Goal: Task Accomplishment & Management: Manage account settings

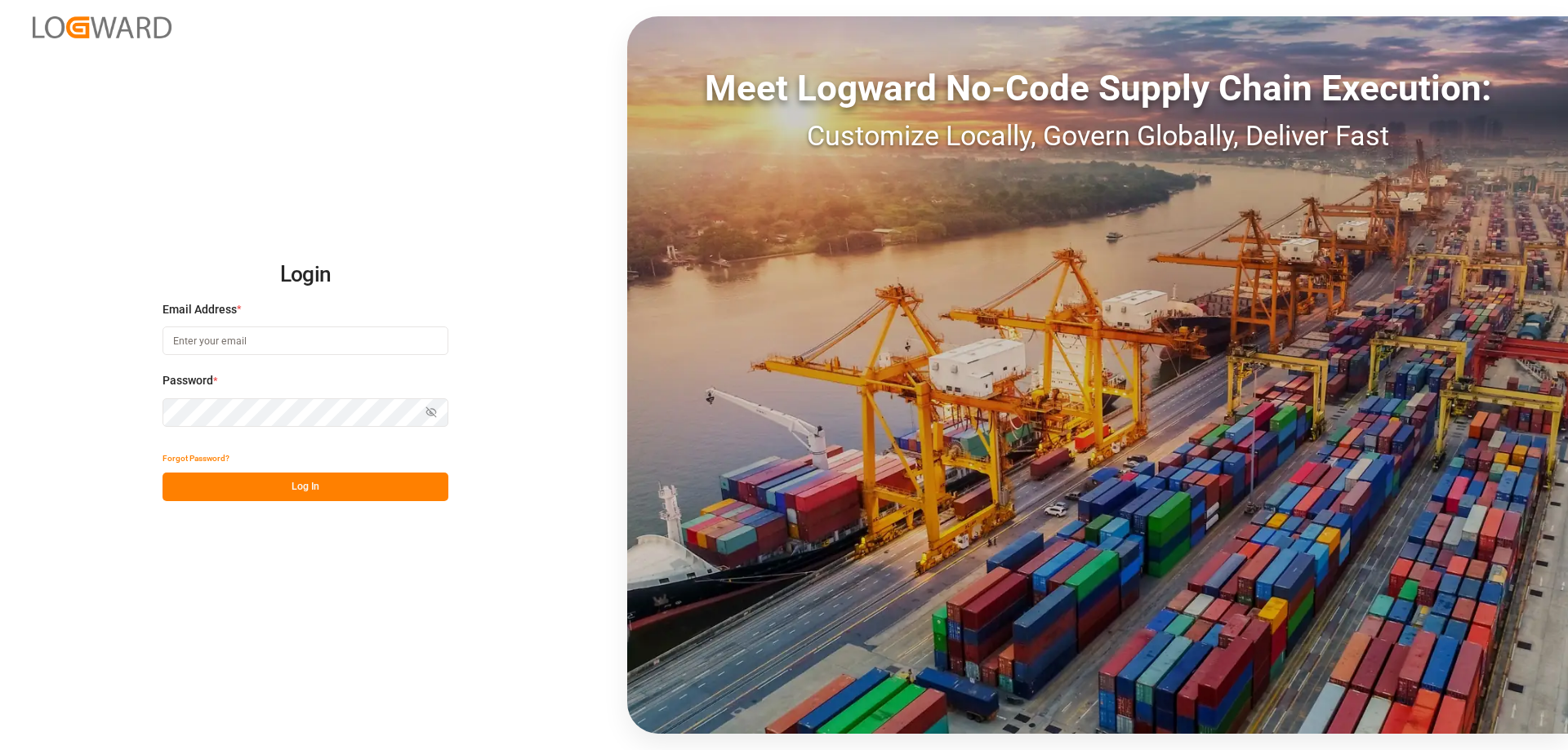
type input "[PERSON_NAME][EMAIL_ADDRESS][DOMAIN_NAME]"
click at [296, 487] on button "Log In" at bounding box center [305, 487] width 286 height 29
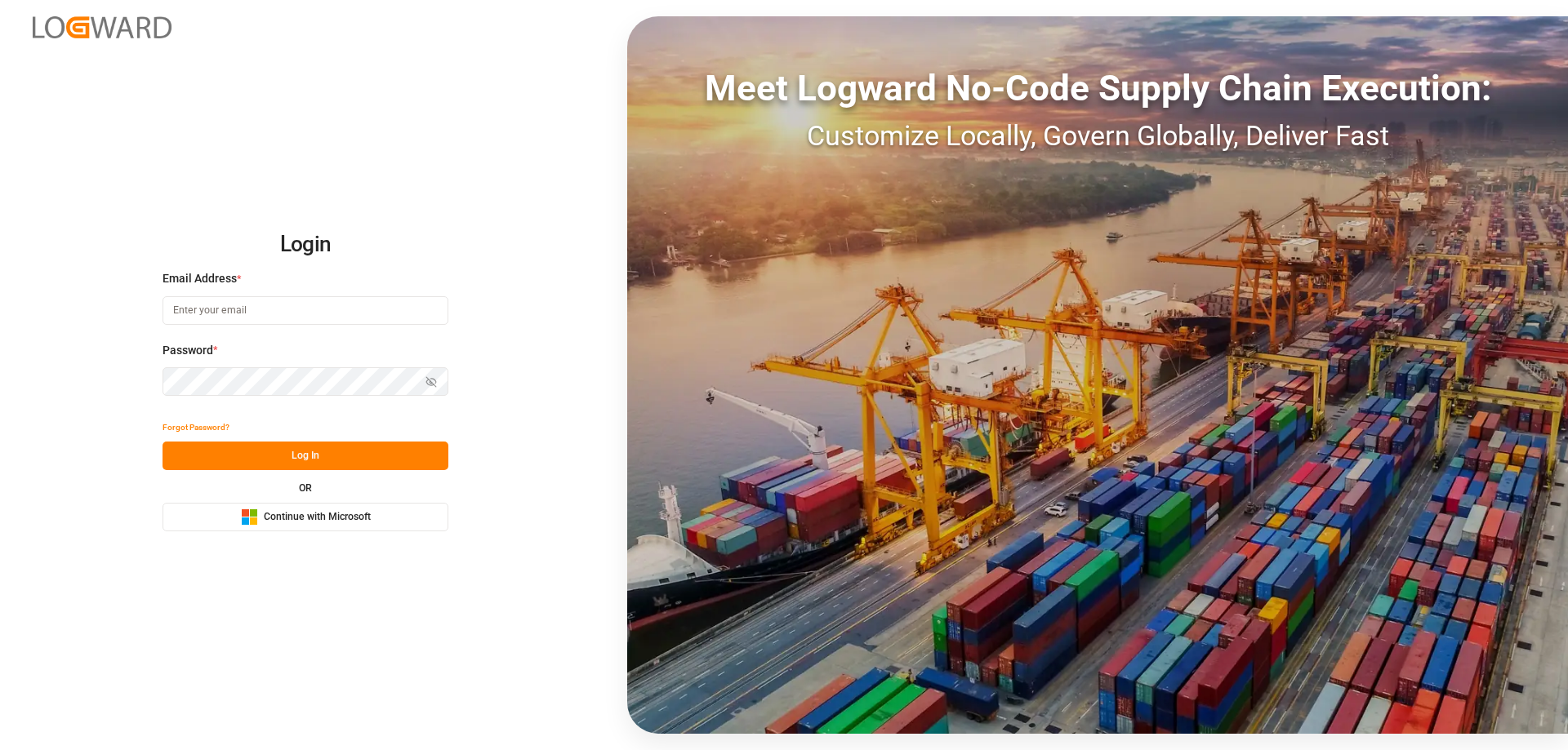
type input "[PERSON_NAME][EMAIL_ADDRESS][DOMAIN_NAME]"
click at [389, 463] on button "Log In" at bounding box center [305, 456] width 286 height 29
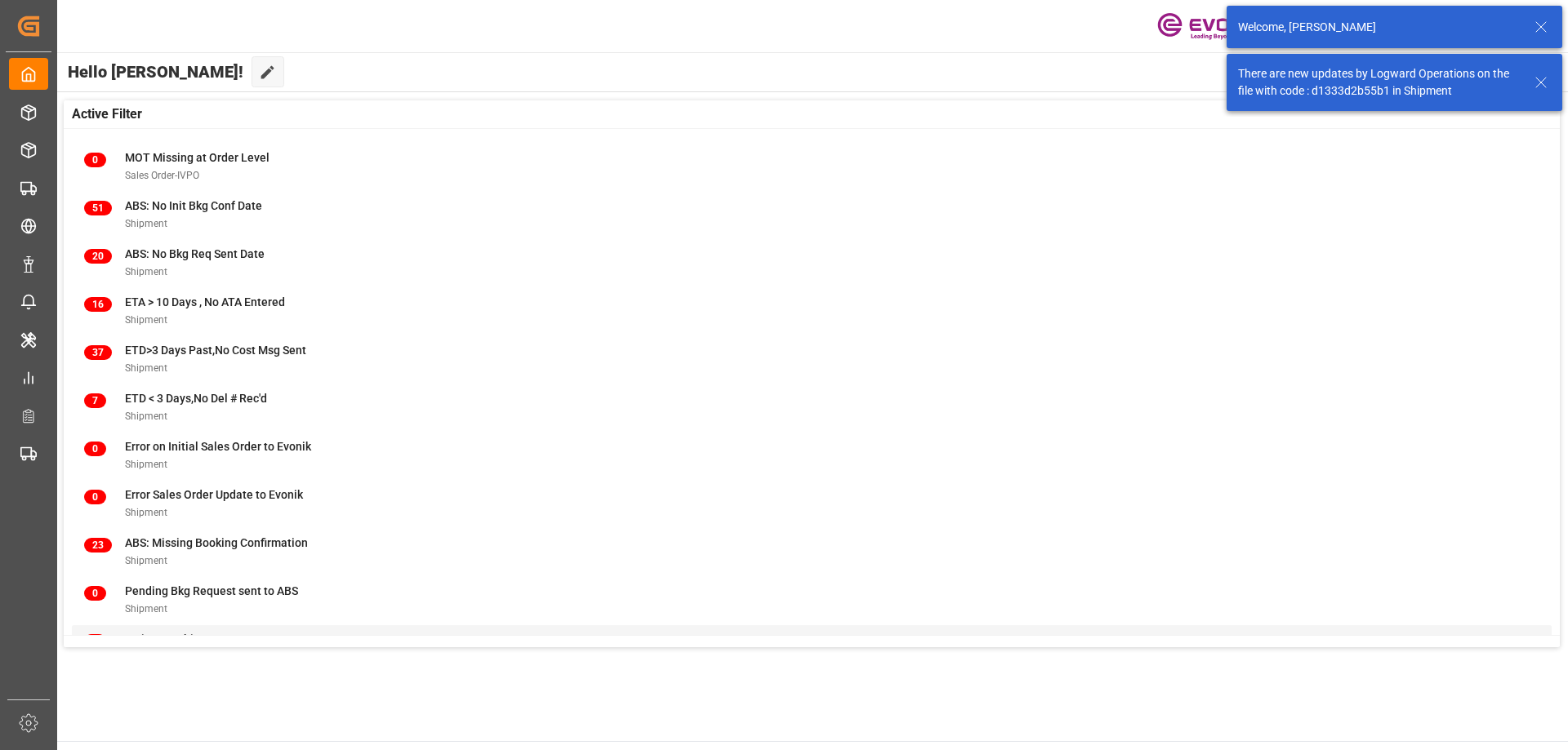
scroll to position [161, 0]
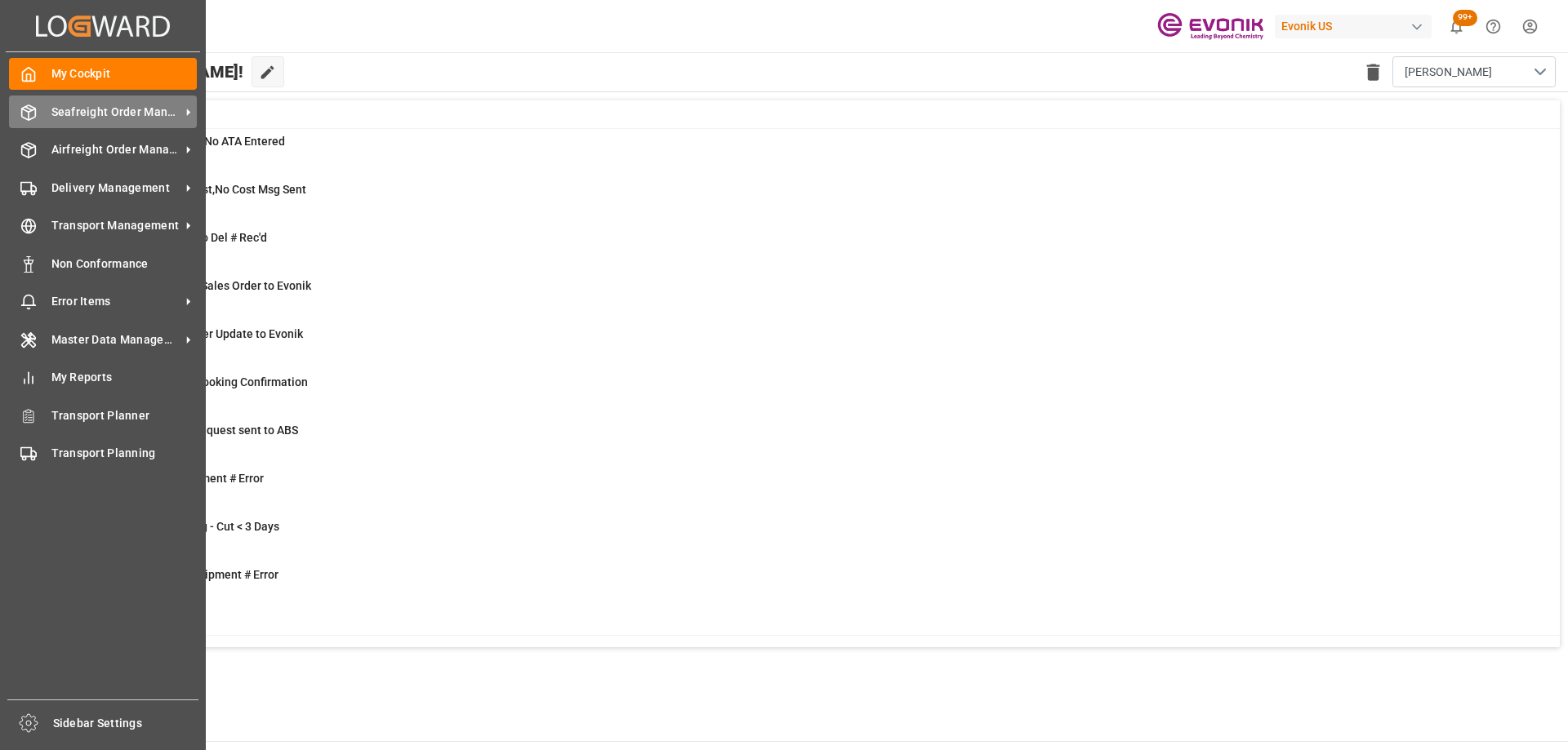
click at [91, 121] on div "Seafreight Order Management Seafreight Order Management" at bounding box center [102, 111] width 188 height 32
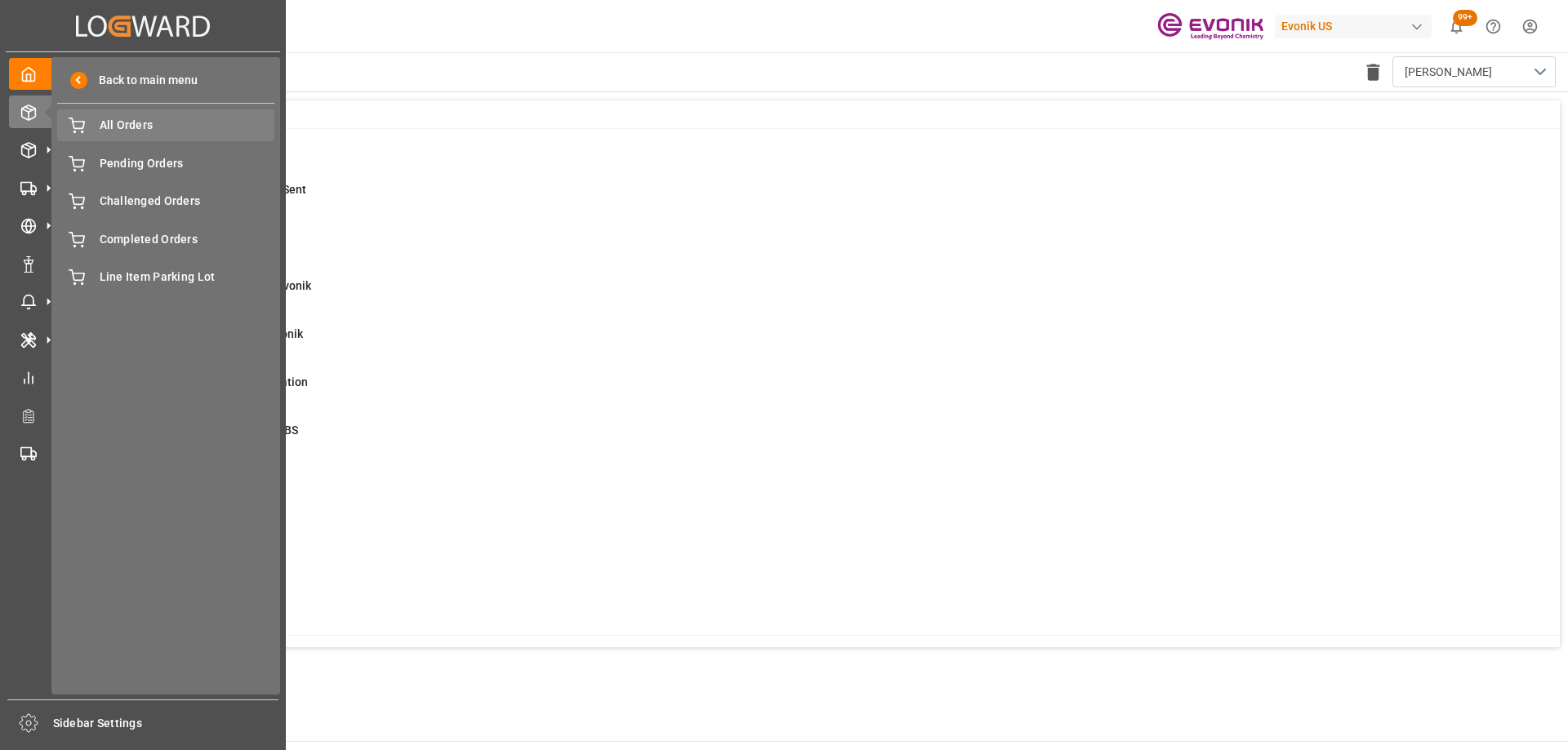
click at [148, 139] on div "All Orders All Orders" at bounding box center [166, 125] width 218 height 32
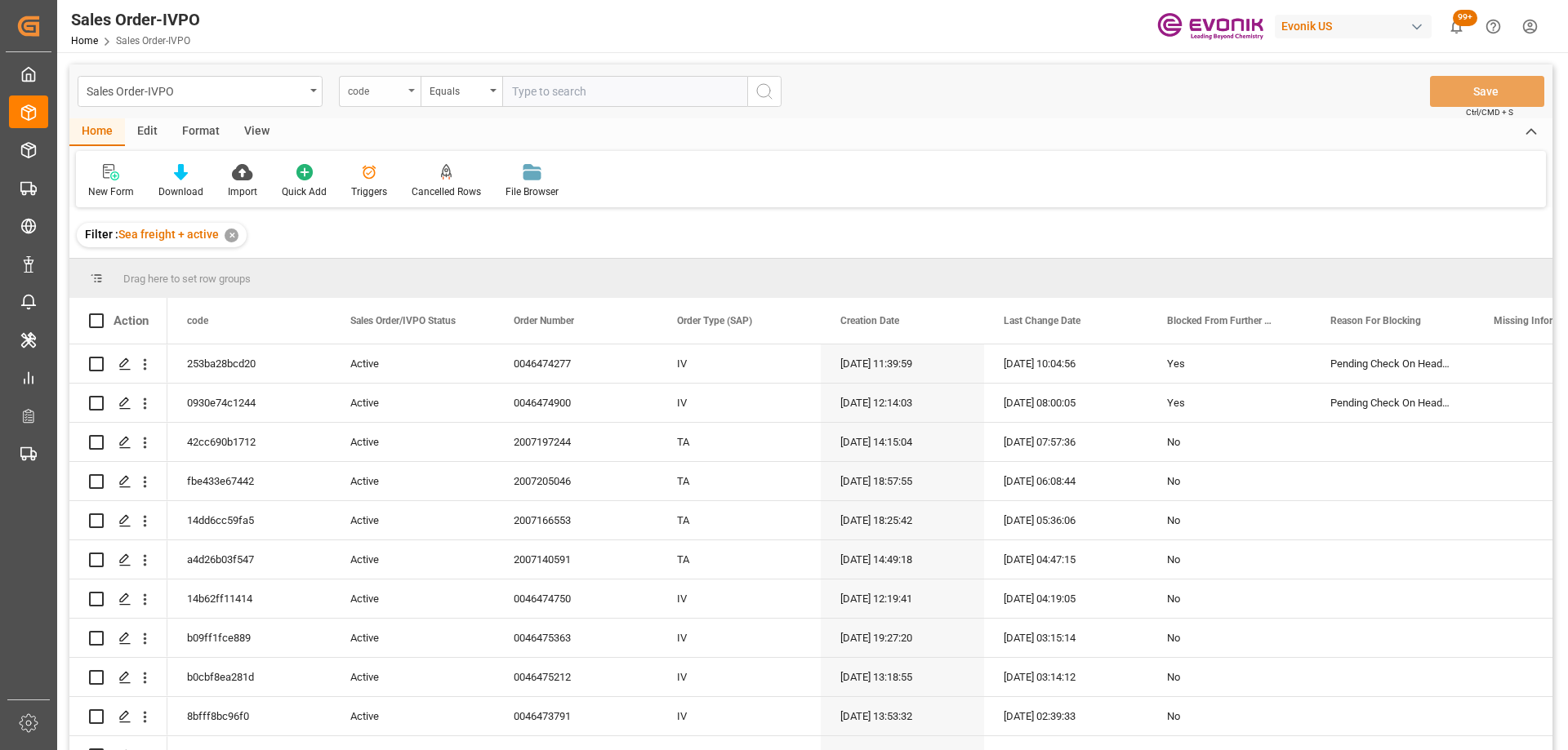
click at [394, 85] on div "code" at bounding box center [375, 90] width 56 height 19
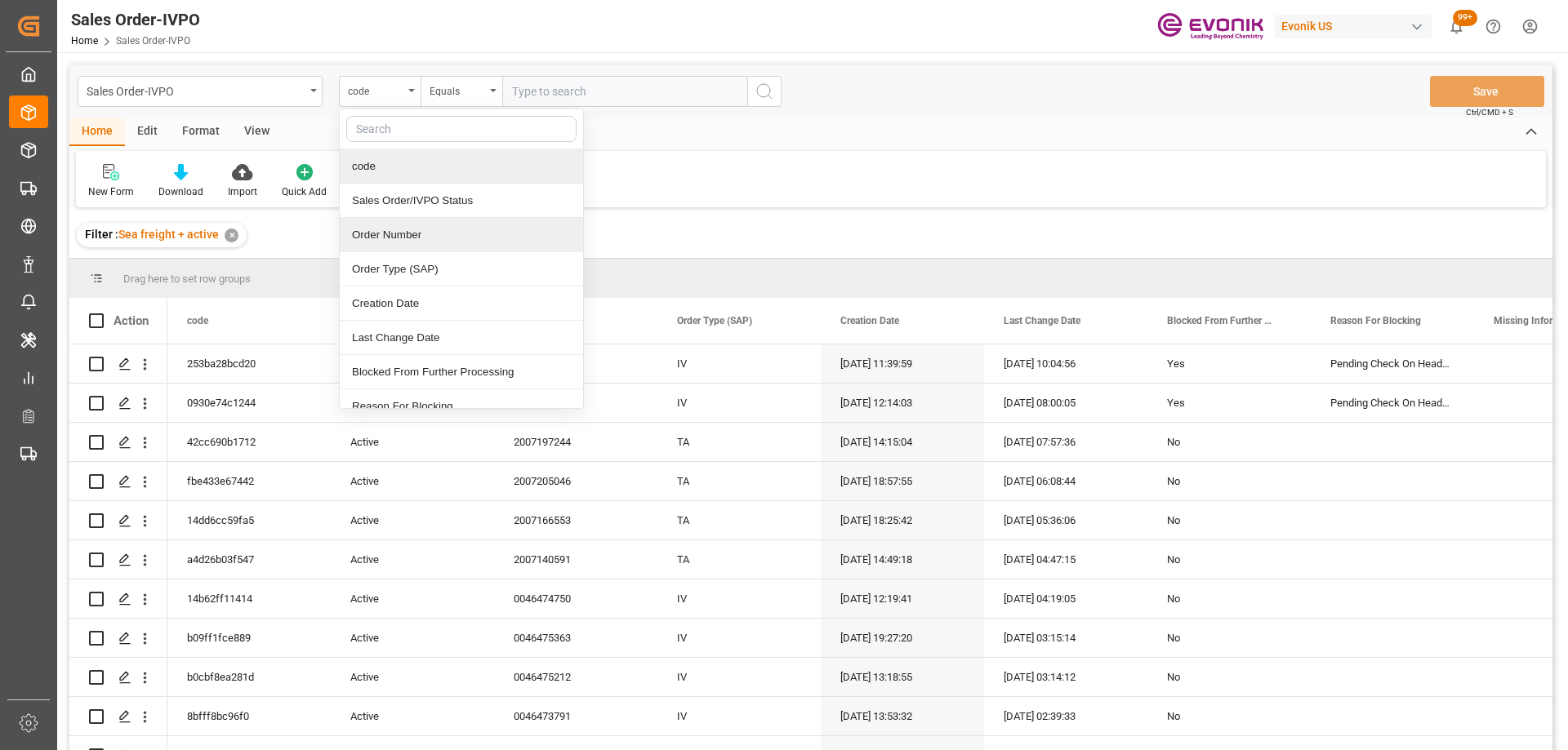
click at [405, 231] on div "Order Number" at bounding box center [461, 235] width 244 height 35
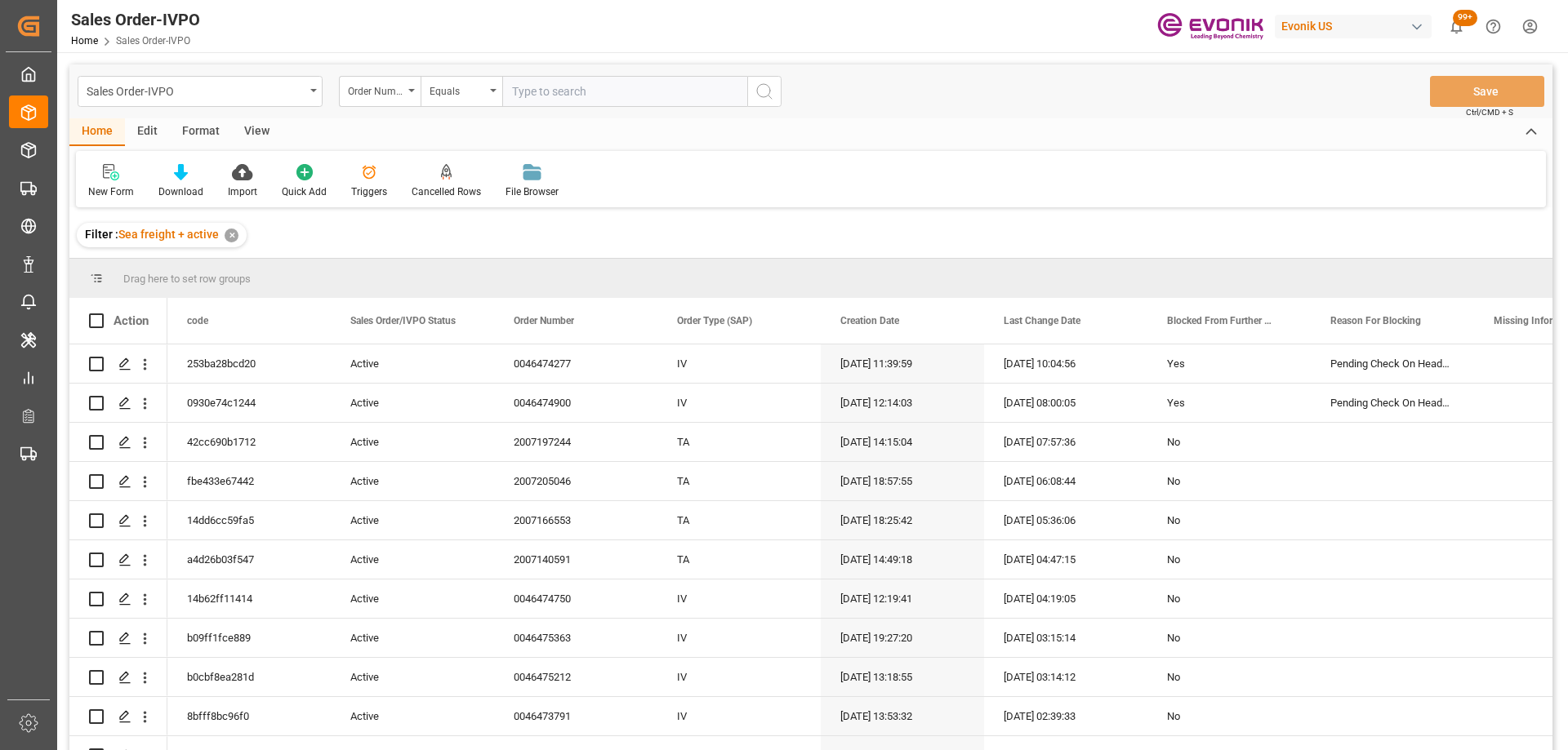
click at [528, 94] on input "text" at bounding box center [625, 91] width 244 height 31
paste input "0046467548"
type input "0046467548"
click at [776, 86] on button "search button" at bounding box center [764, 91] width 35 height 31
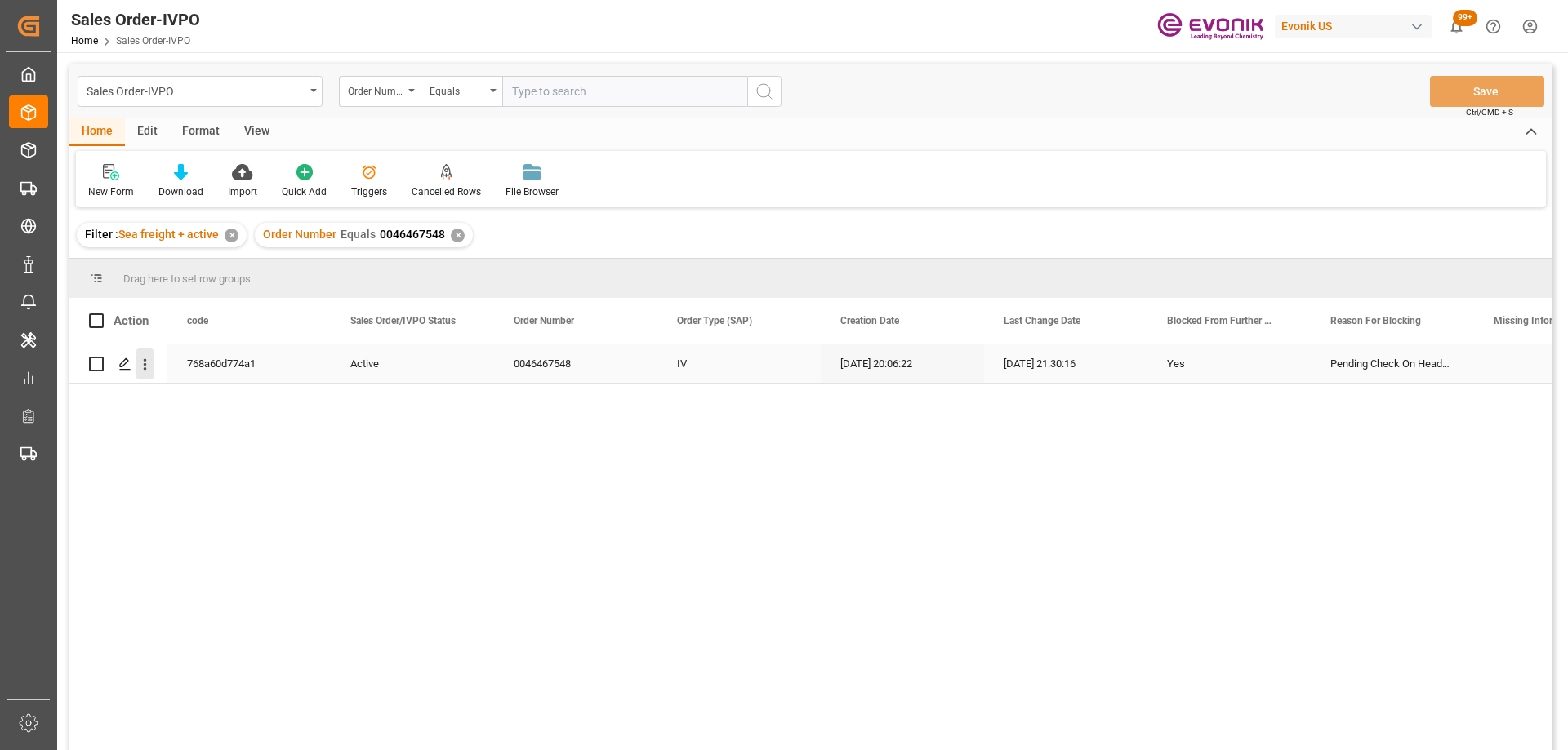
click at [144, 372] on icon "open menu" at bounding box center [145, 365] width 17 height 17
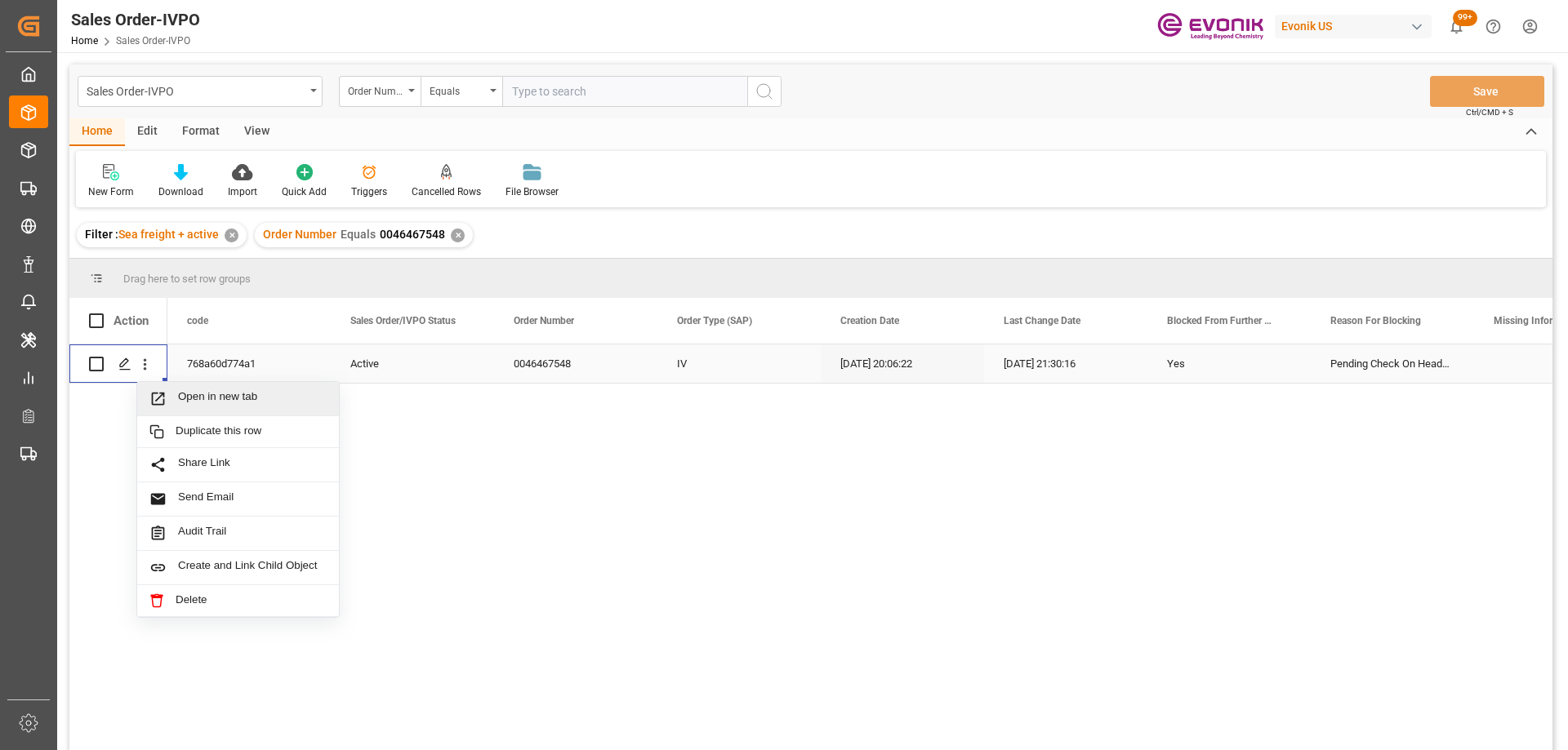
click at [191, 409] on div "Open in new tab" at bounding box center [238, 400] width 202 height 35
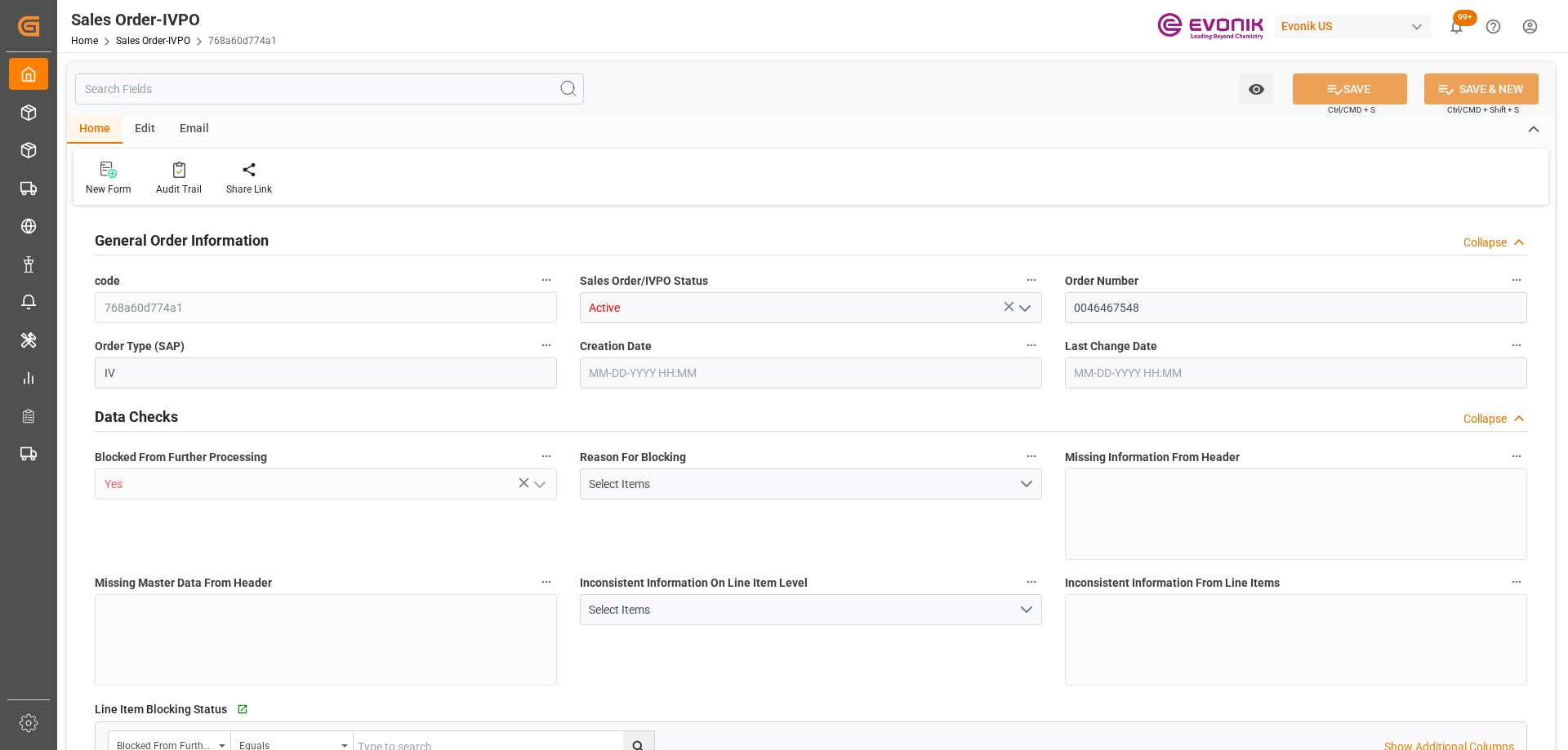
type input "CNHOP"
type input "0"
type input "1"
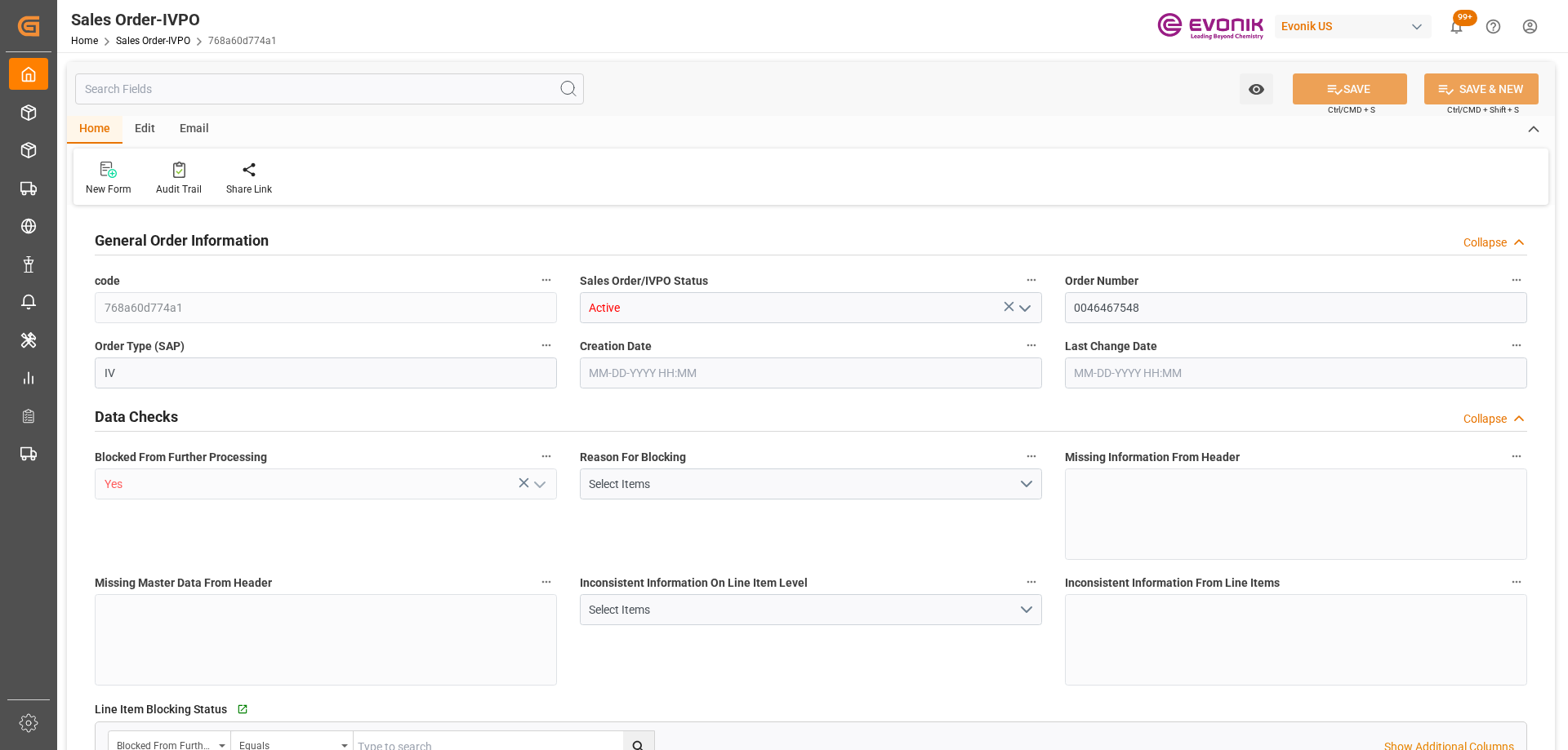
type input "13158.84"
type input "19.4121"
type input "17000"
type input "30"
type input "09-24-2025 20:06"
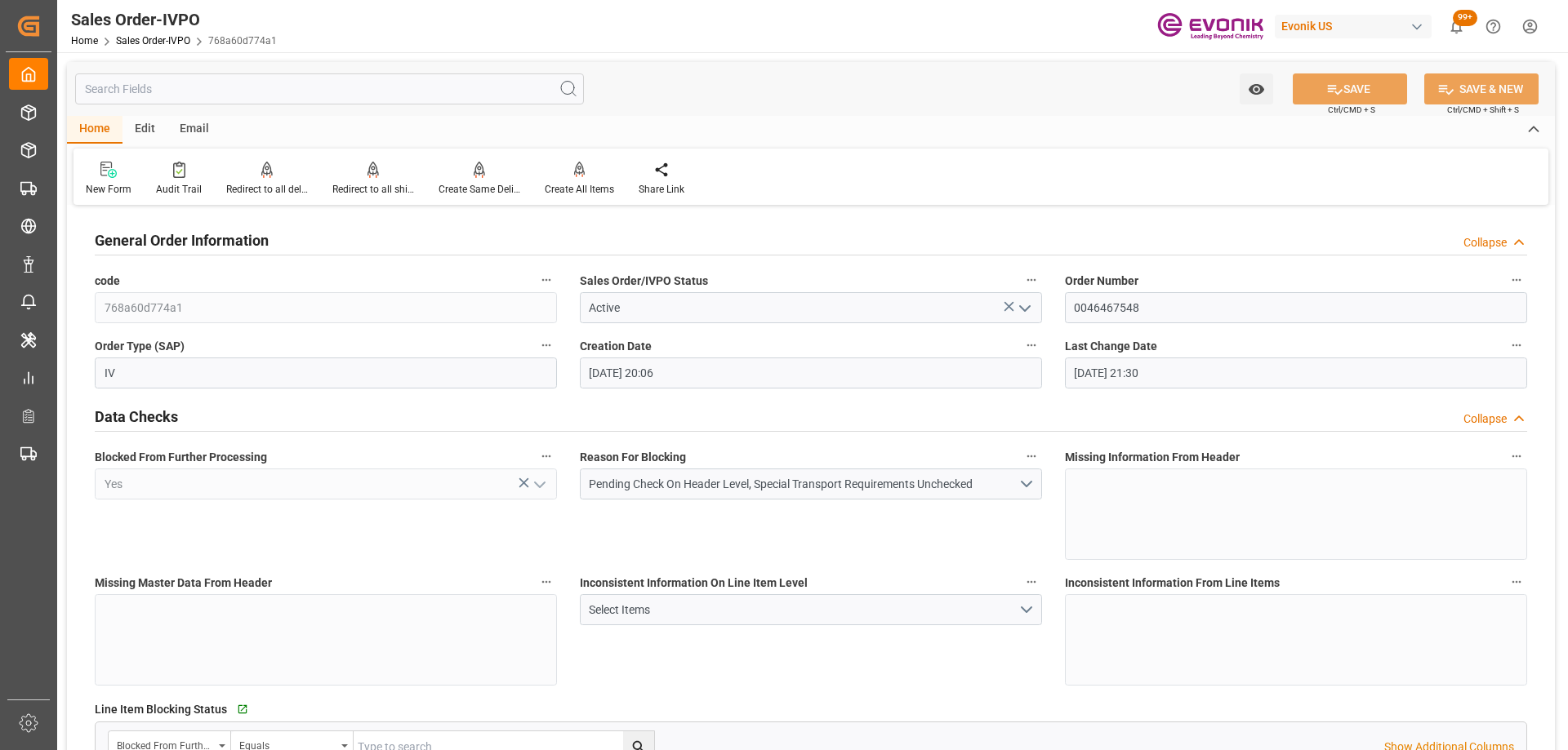
type input "09-29-2025 21:30"
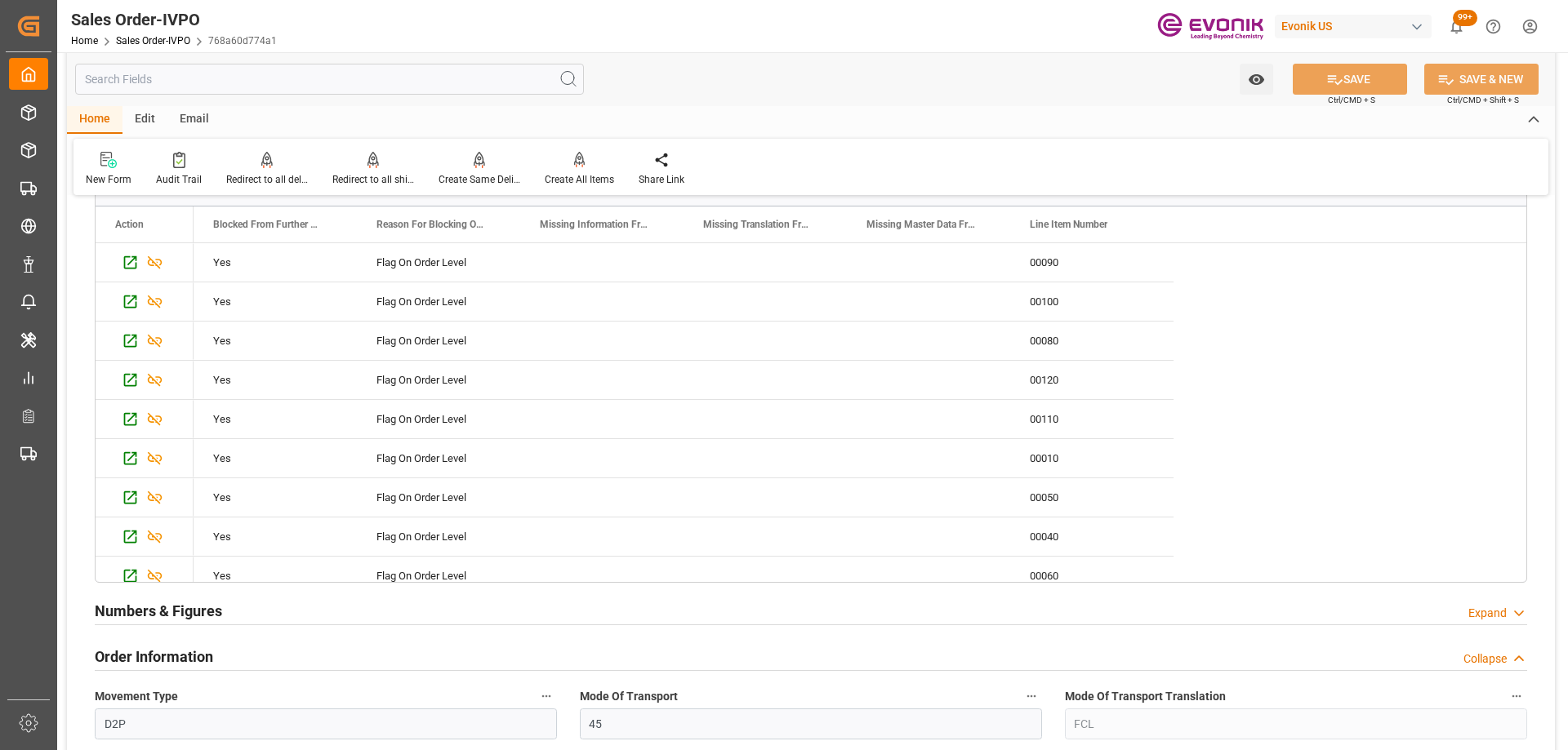
scroll to position [326, 0]
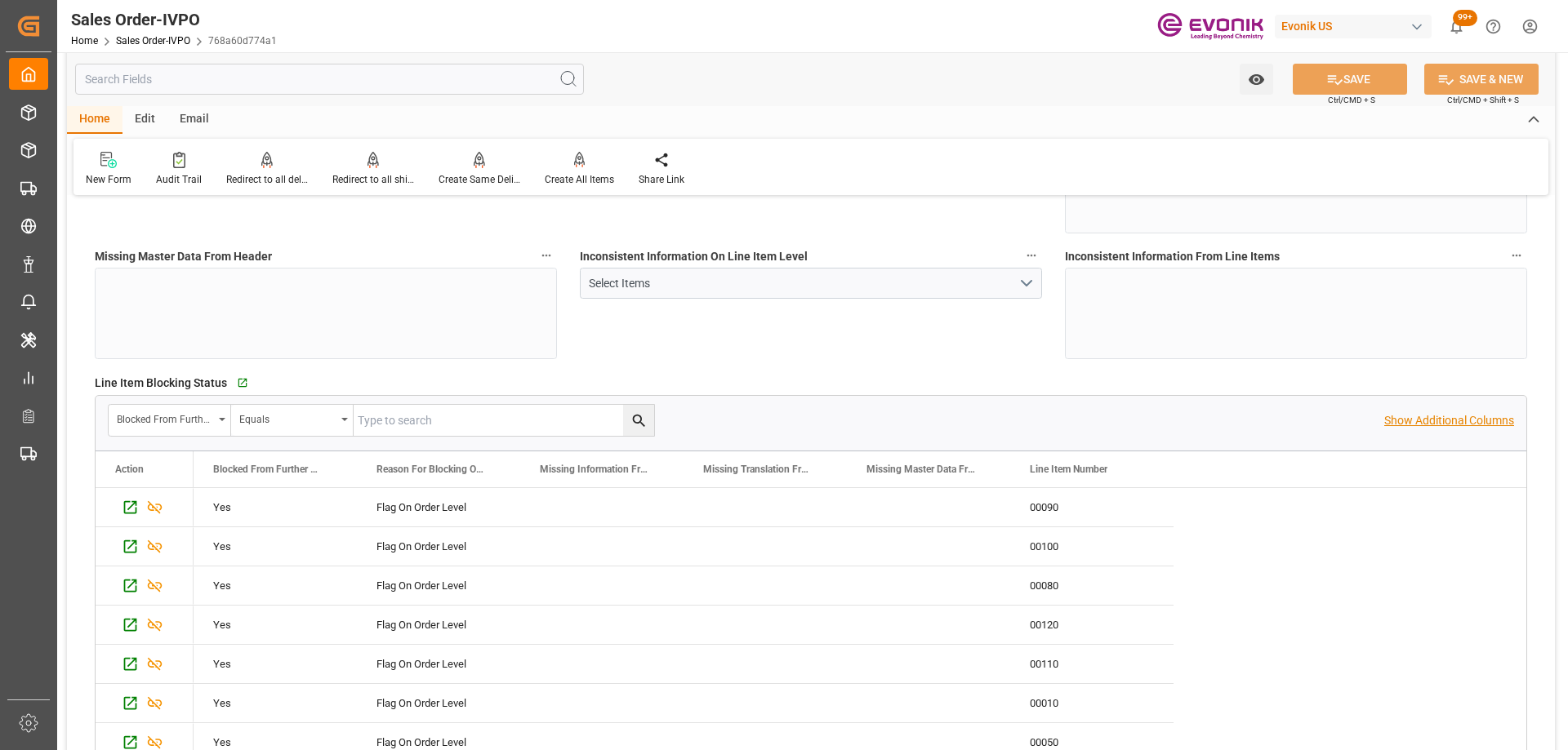
click at [1449, 424] on p "Show Additional Columns" at bounding box center [1449, 421] width 130 height 17
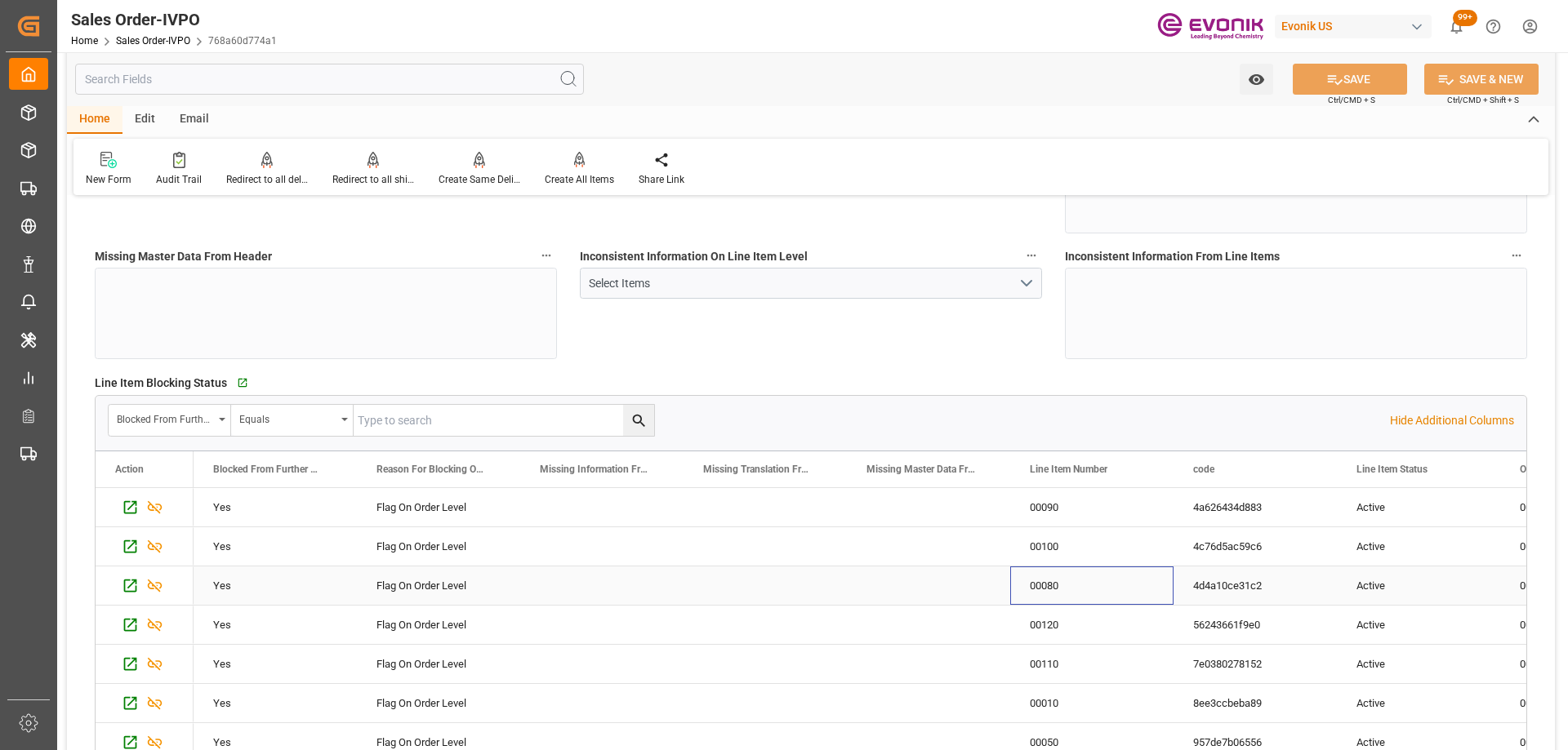
click at [1064, 573] on div "00080" at bounding box center [1092, 586] width 164 height 39
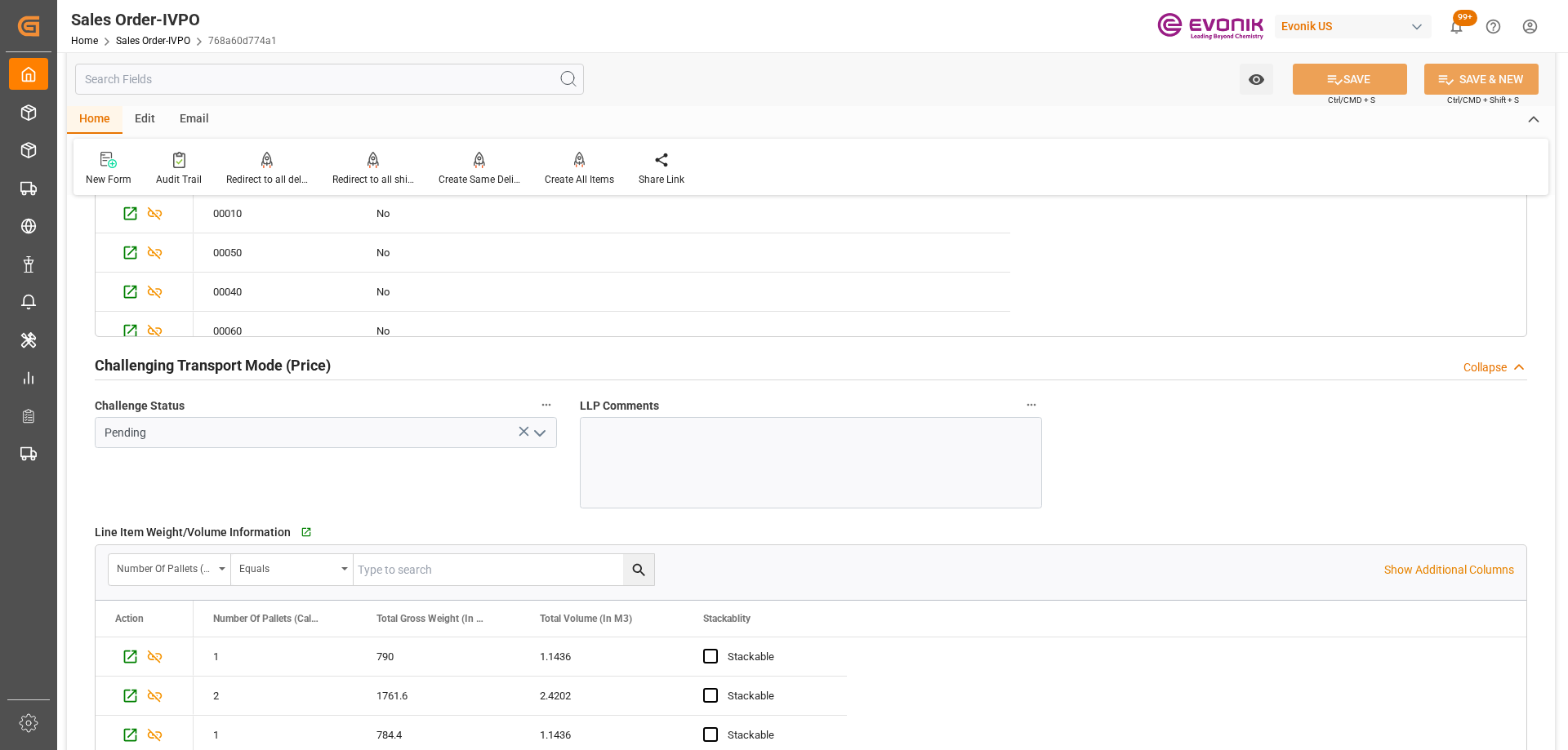
scroll to position [2368, 0]
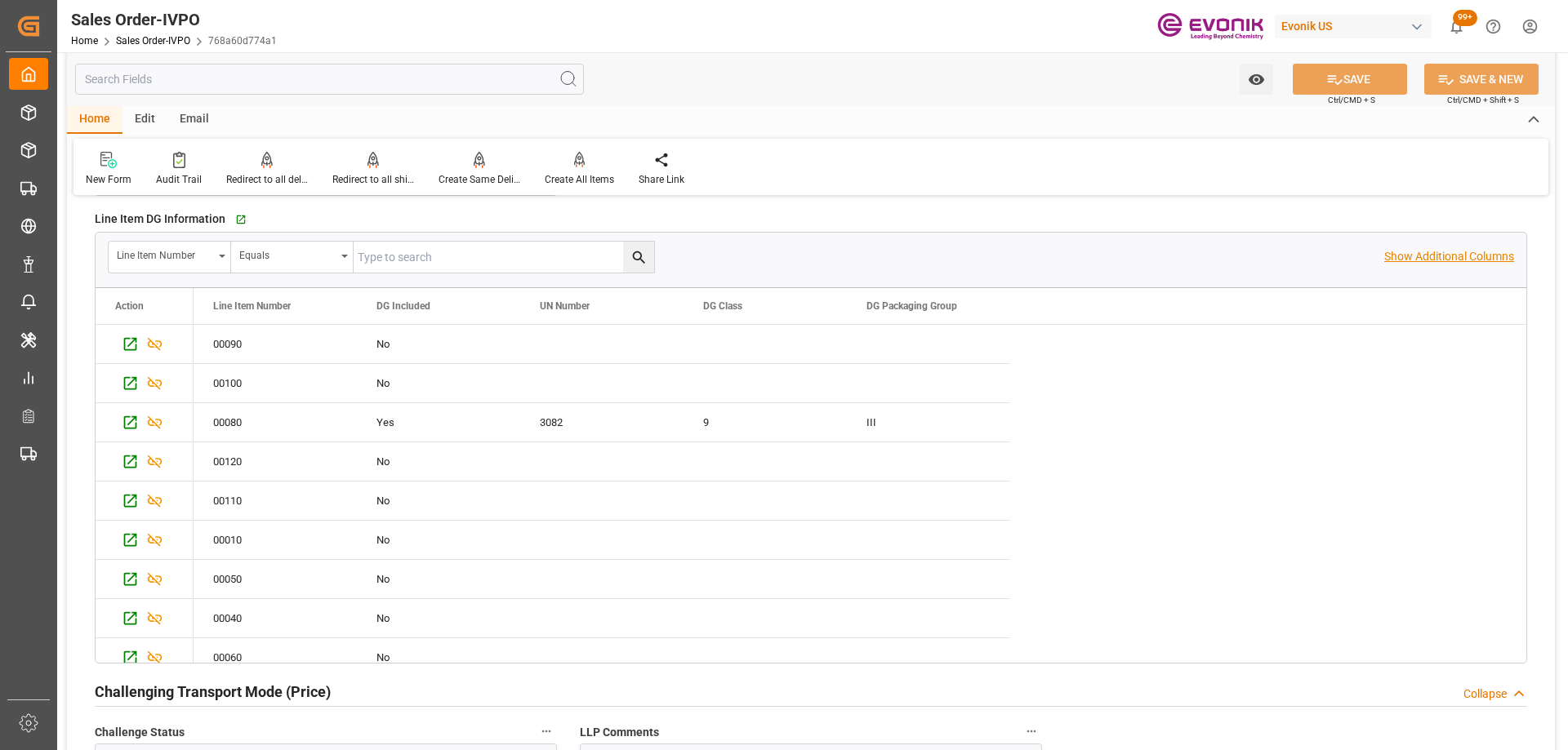
click at [1425, 265] on p "Show Additional Columns" at bounding box center [1449, 257] width 130 height 17
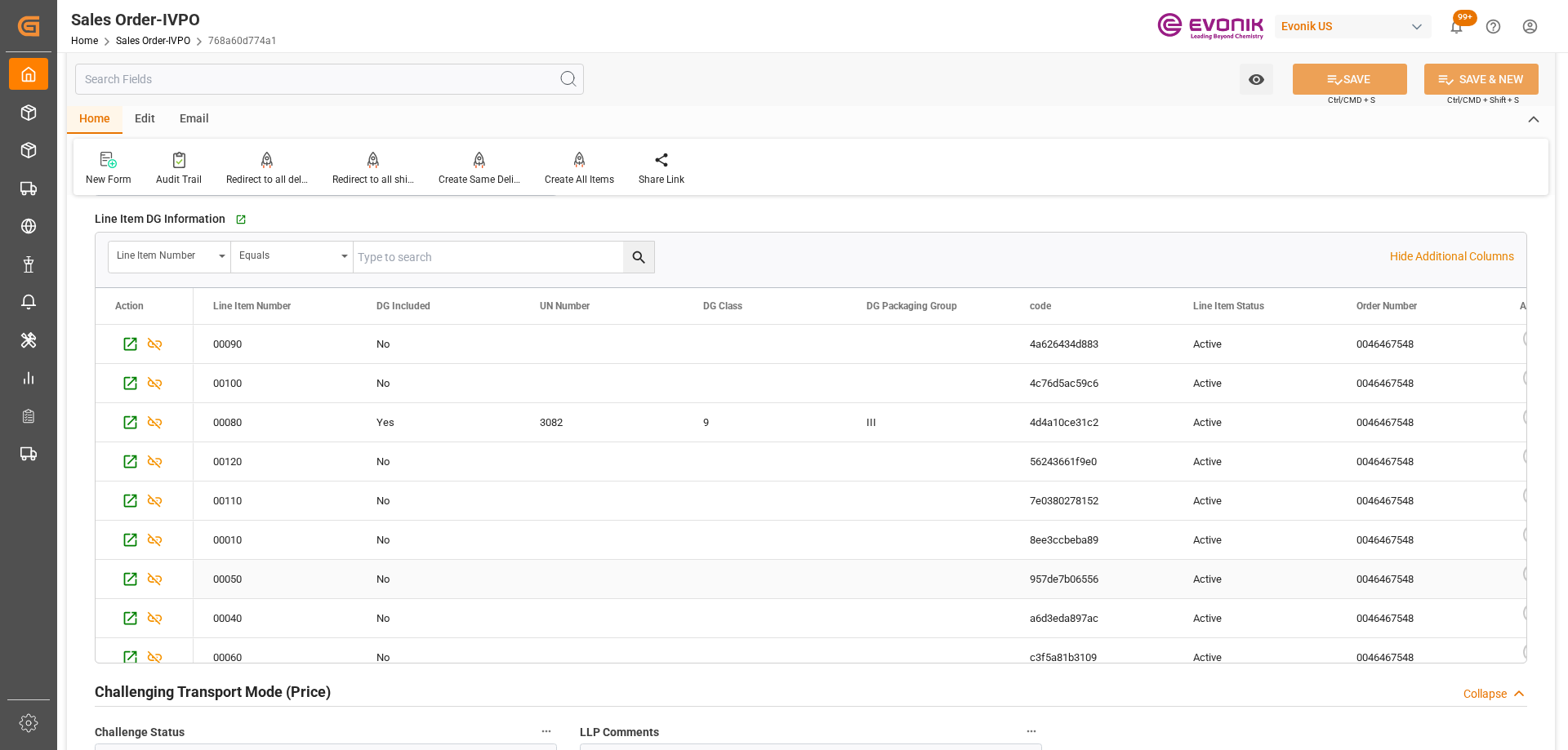
click at [992, 560] on div "Press SPACE to select this row." at bounding box center [929, 580] width 164 height 39
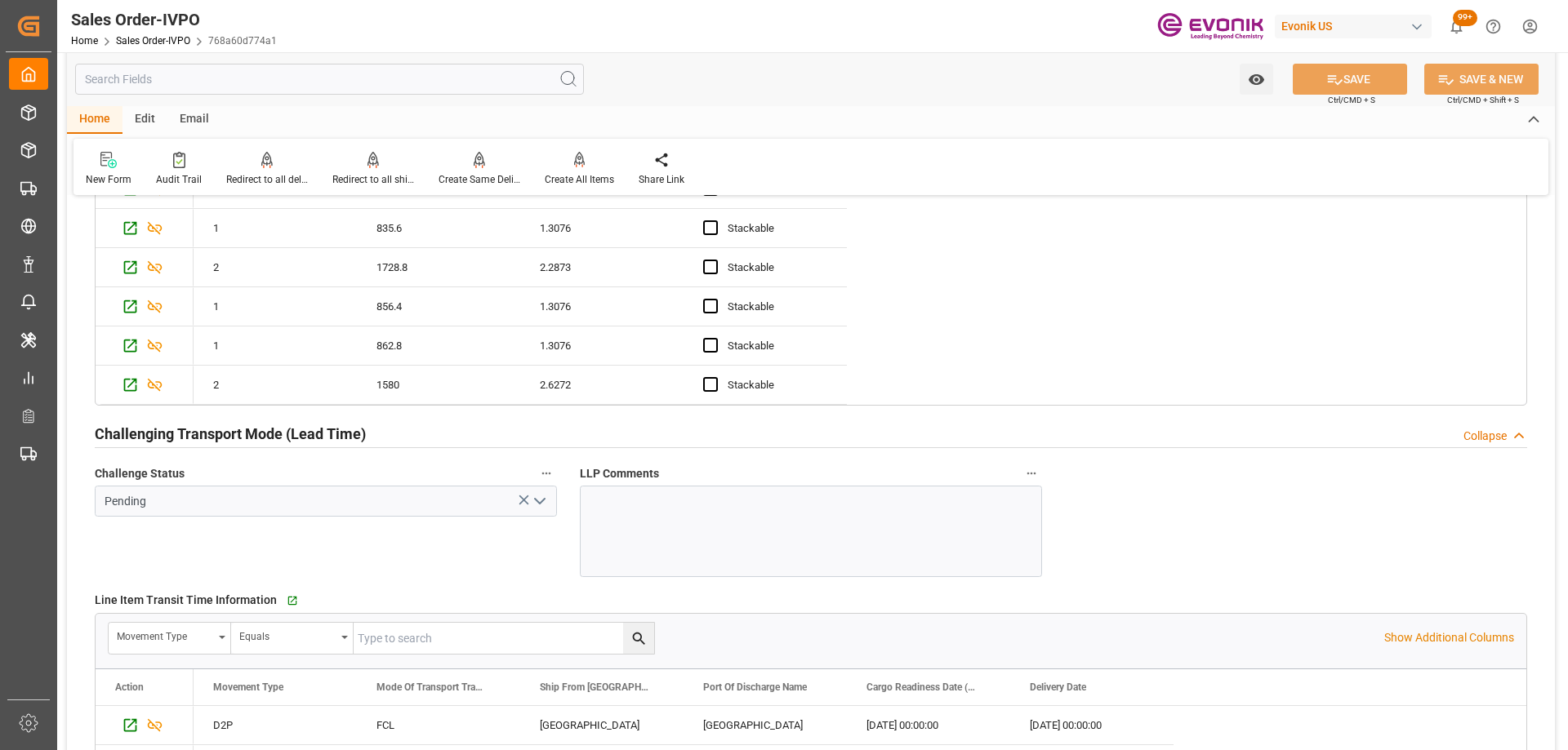
scroll to position [3593, 0]
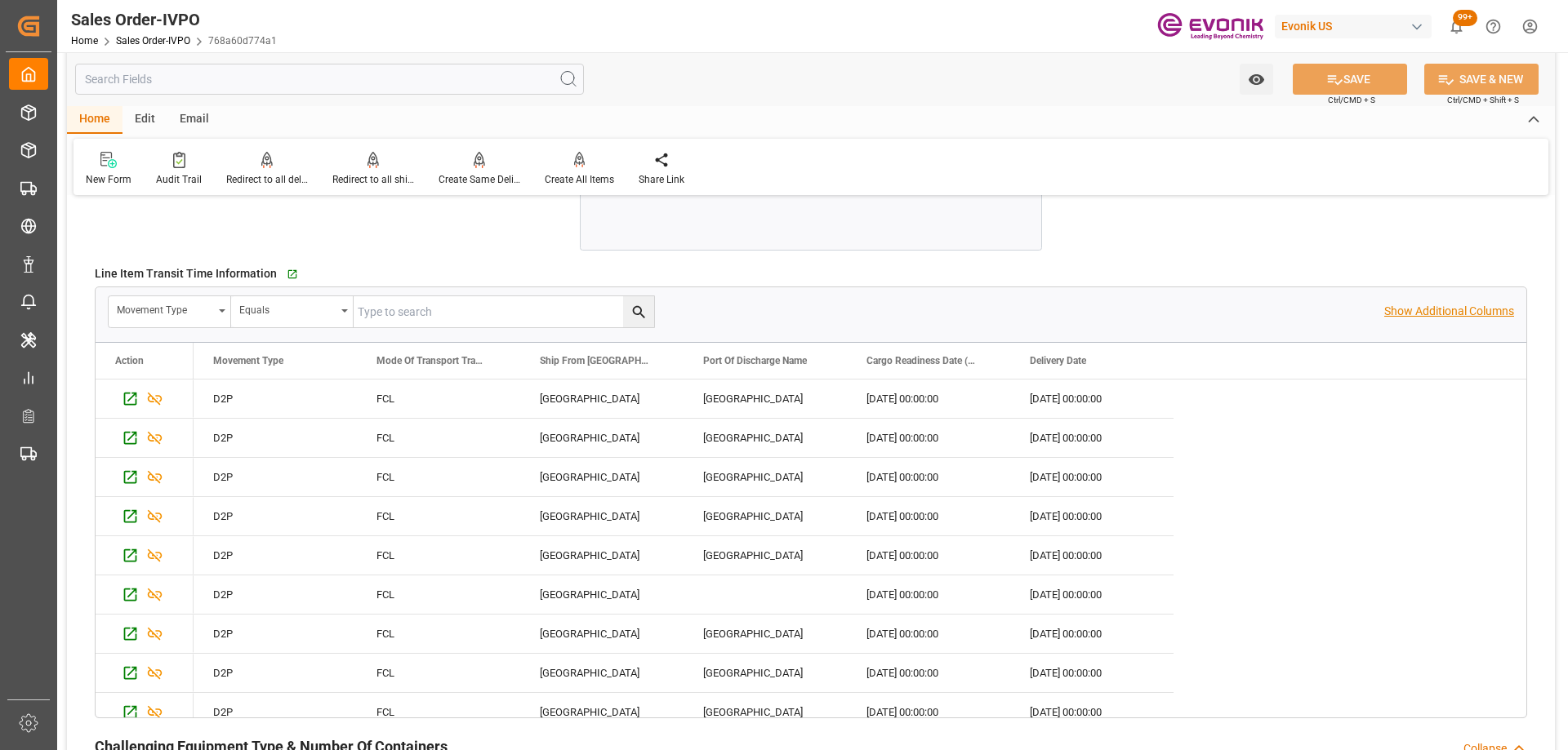
click at [1464, 315] on p "Show Additional Columns" at bounding box center [1449, 312] width 130 height 17
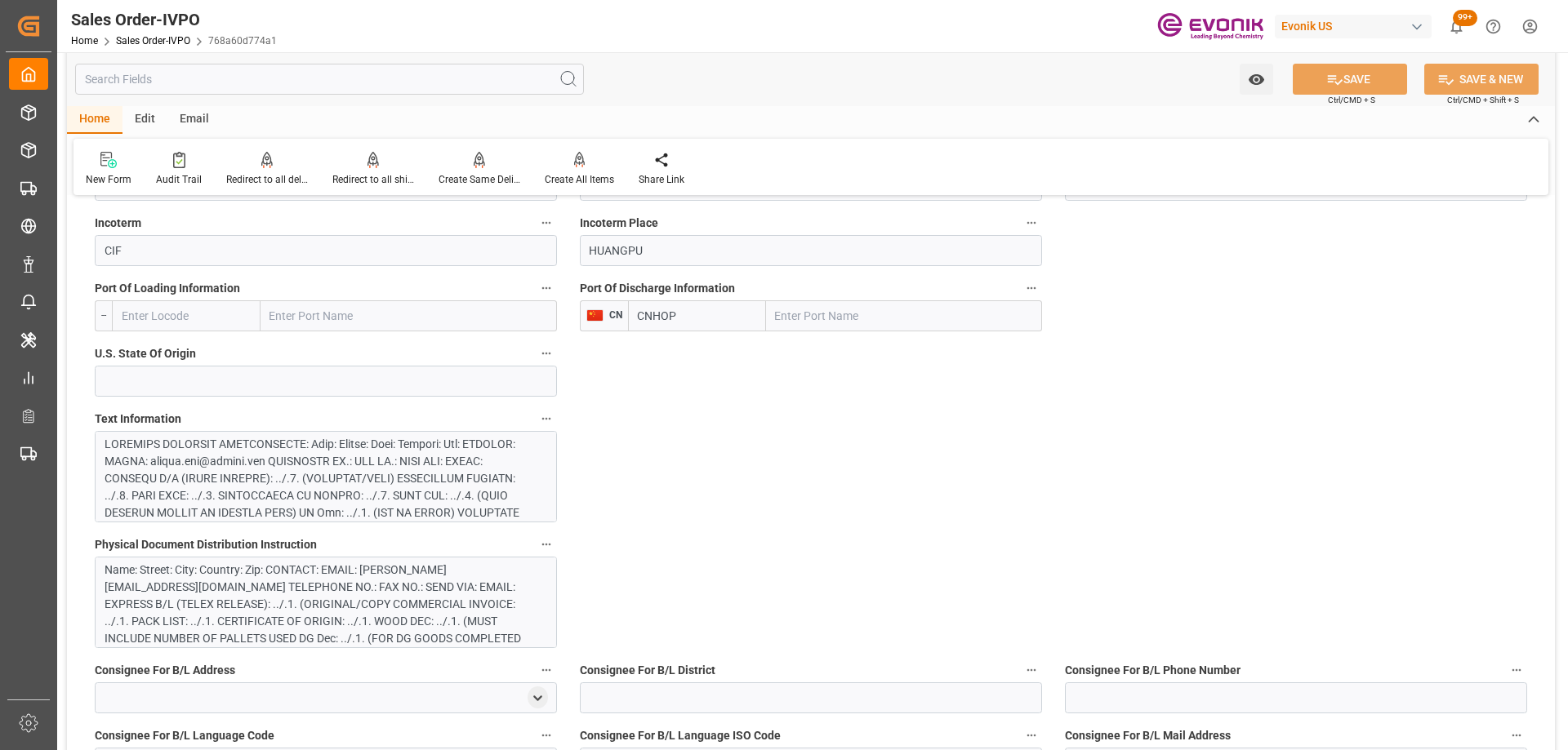
scroll to position [980, 0]
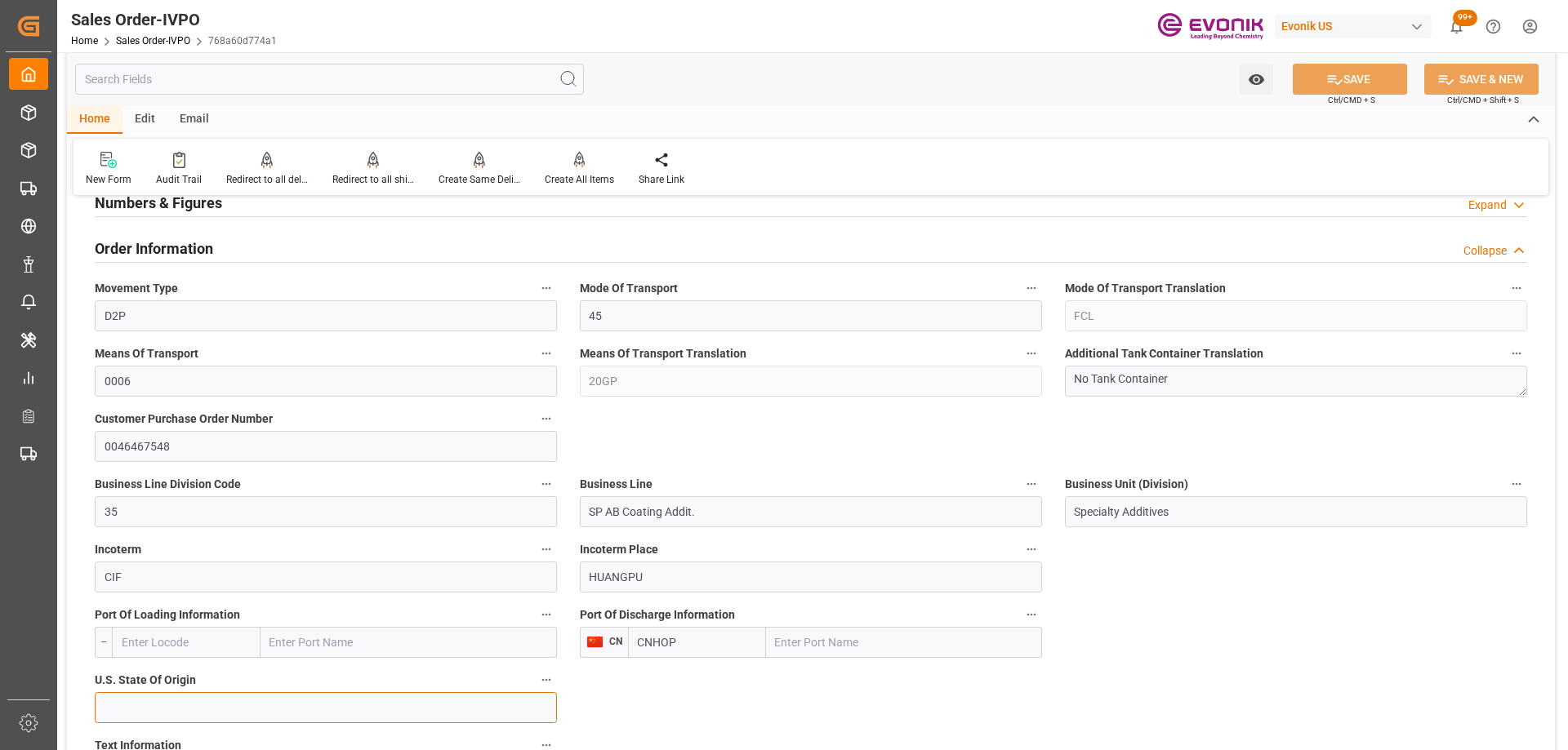
click at [294, 711] on input at bounding box center [325, 708] width 462 height 31
type input "."
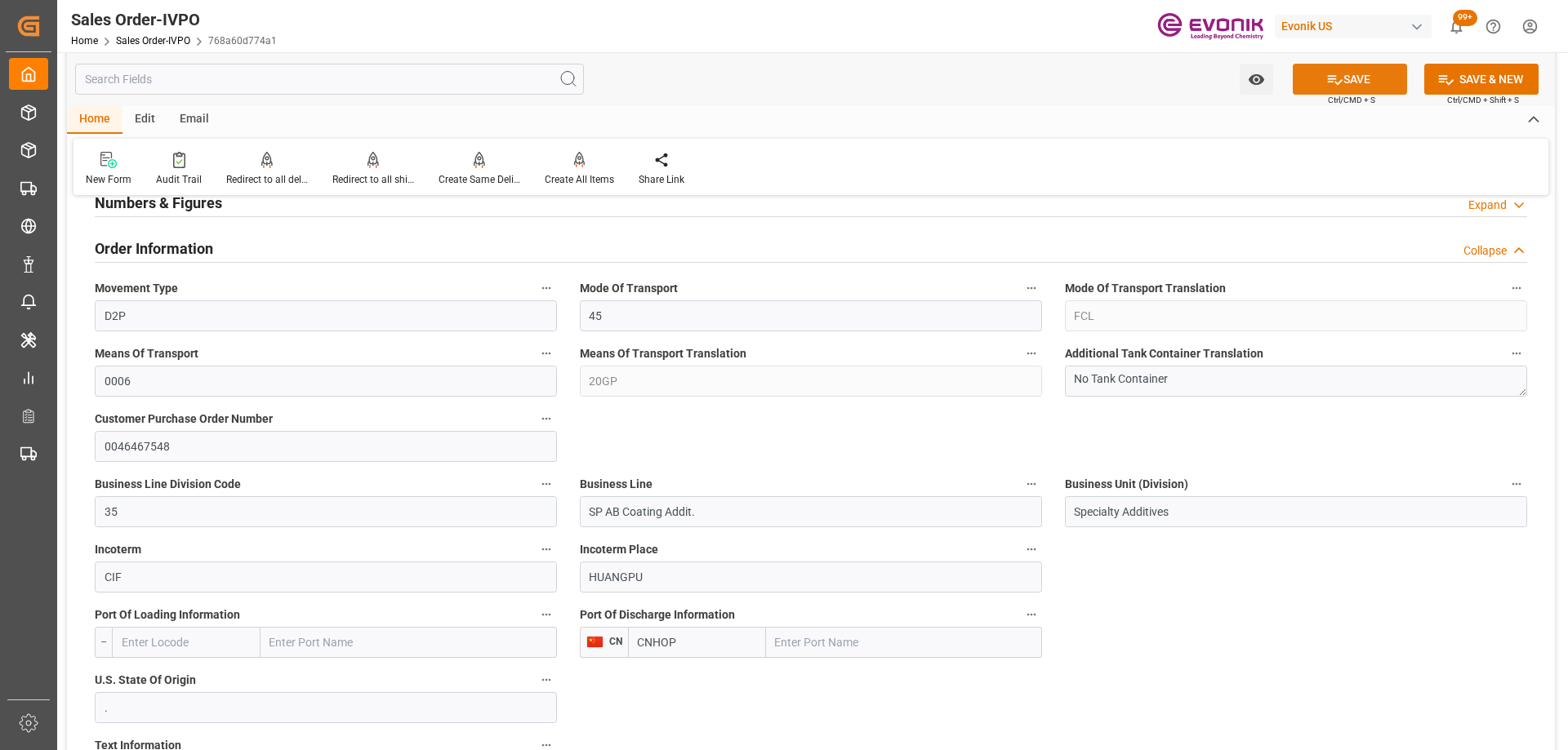
click at [1357, 81] on button "SAVE" at bounding box center [1350, 79] width 115 height 31
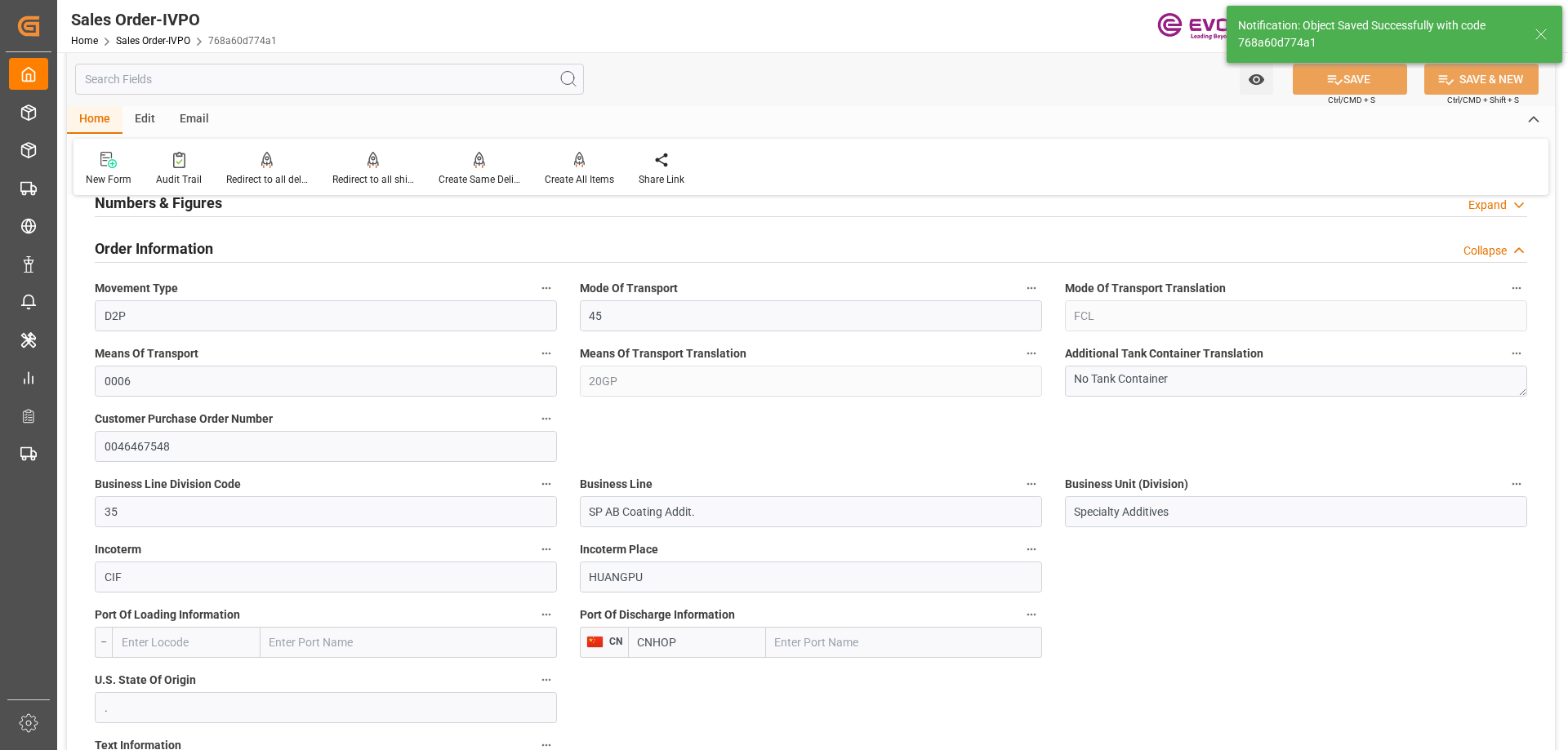
type input "09-30-2025 11:47"
